Goal: Navigation & Orientation: Understand site structure

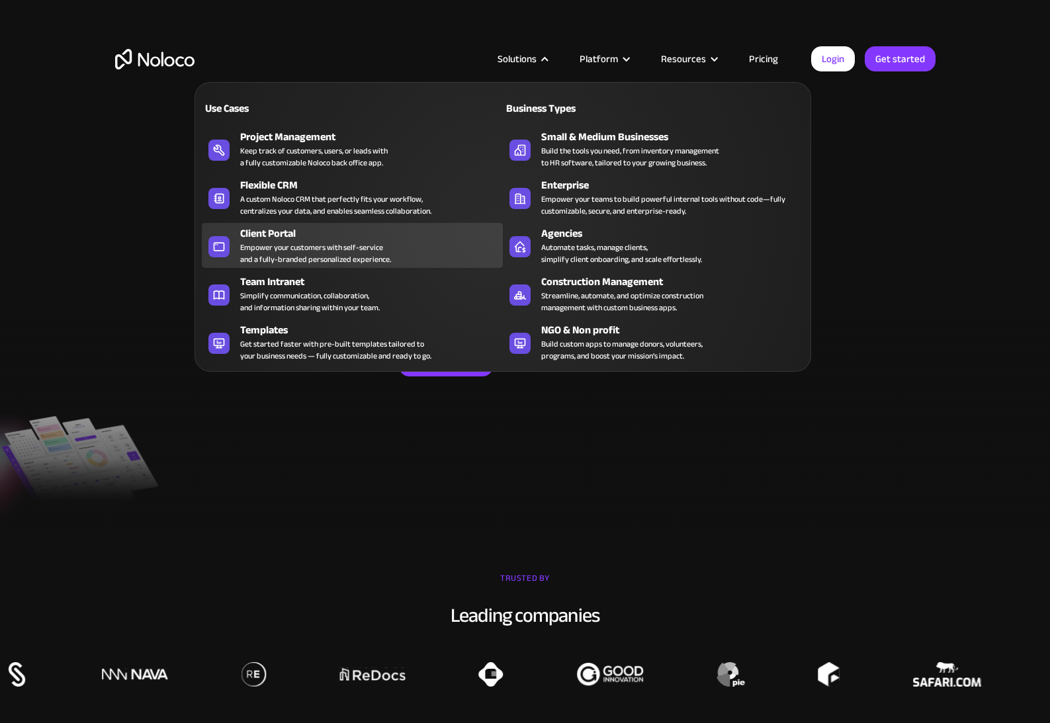
click at [336, 256] on div "Empower your customers with self-service and a fully-branded personalized exper…" at bounding box center [315, 254] width 151 height 24
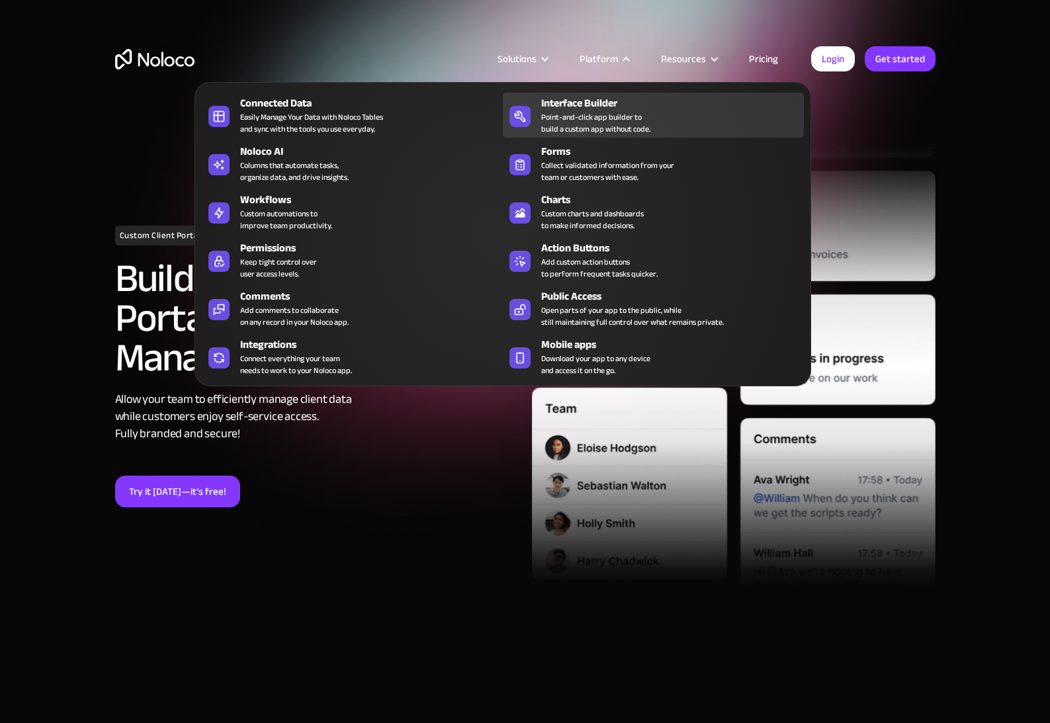
click at [682, 126] on div "Interface Builder Point-and-click app builder to build a custom app without cod…" at bounding box center [669, 115] width 256 height 40
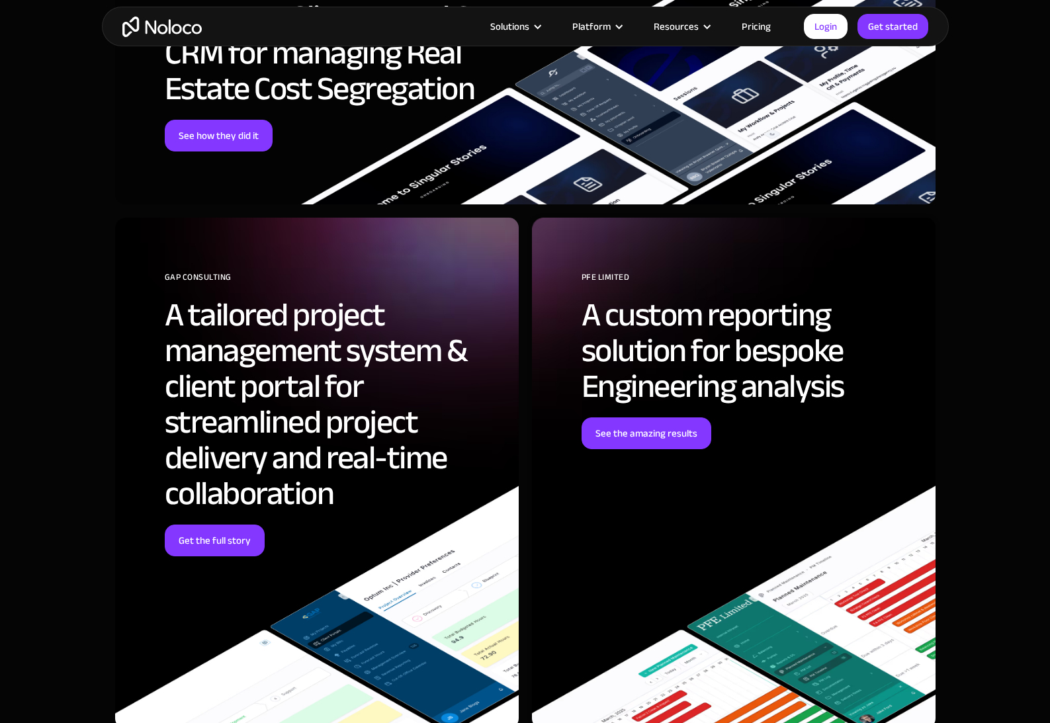
scroll to position [3507, 0]
